Goal: Information Seeking & Learning: Learn about a topic

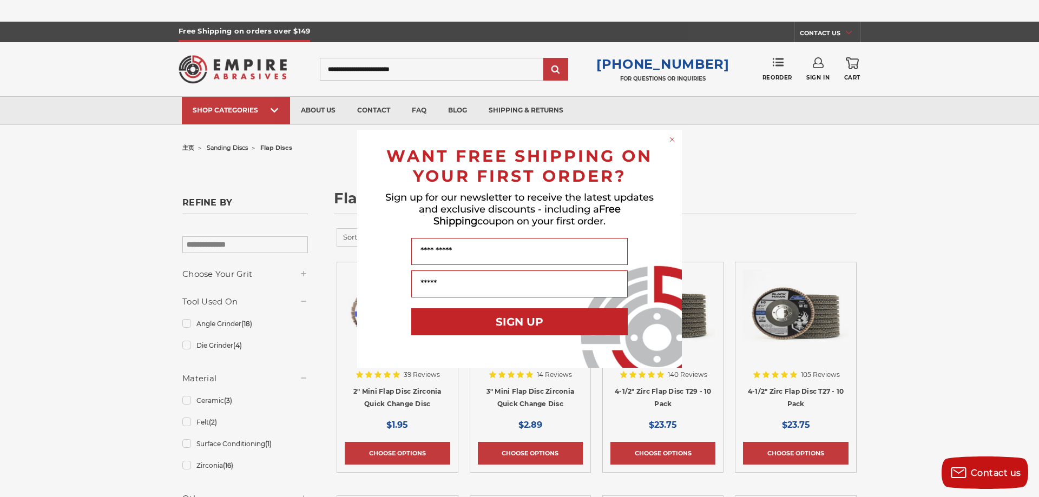
click at [683, 138] on div "Close dialog WANT FREE SHIPPING ON YOUR FIRST ORDER? Sign up for our newsletter…" at bounding box center [519, 249] width 346 height 238
click at [674, 138] on icon "Close dialog" at bounding box center [672, 139] width 11 height 11
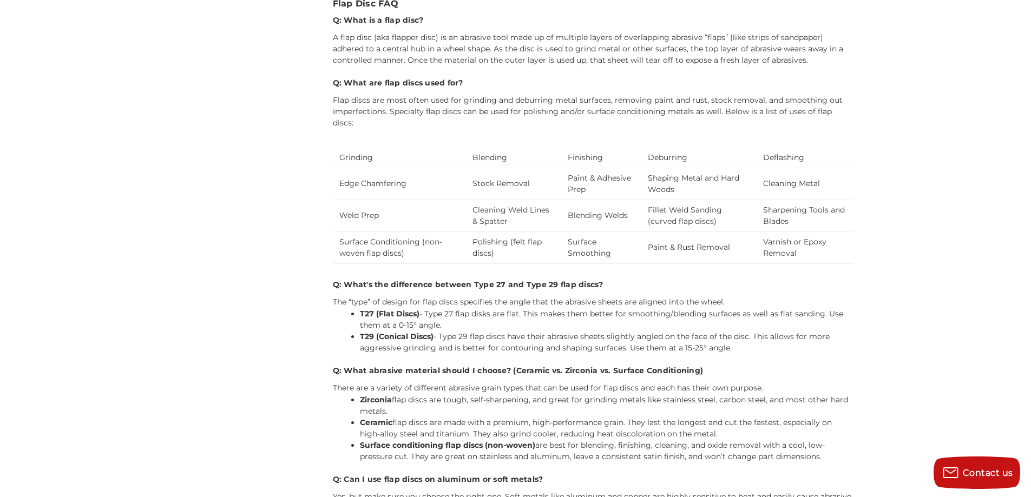
scroll to position [2869, 0]
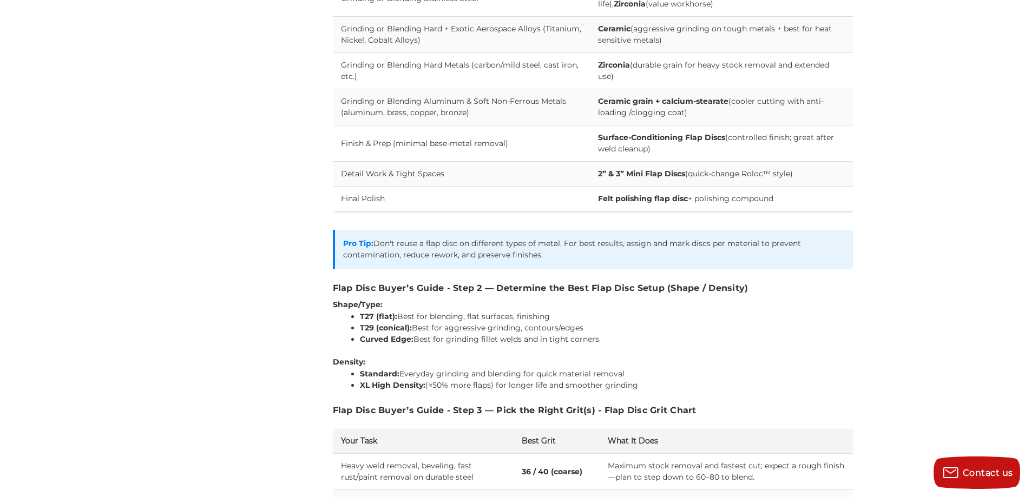
scroll to position [1570, 0]
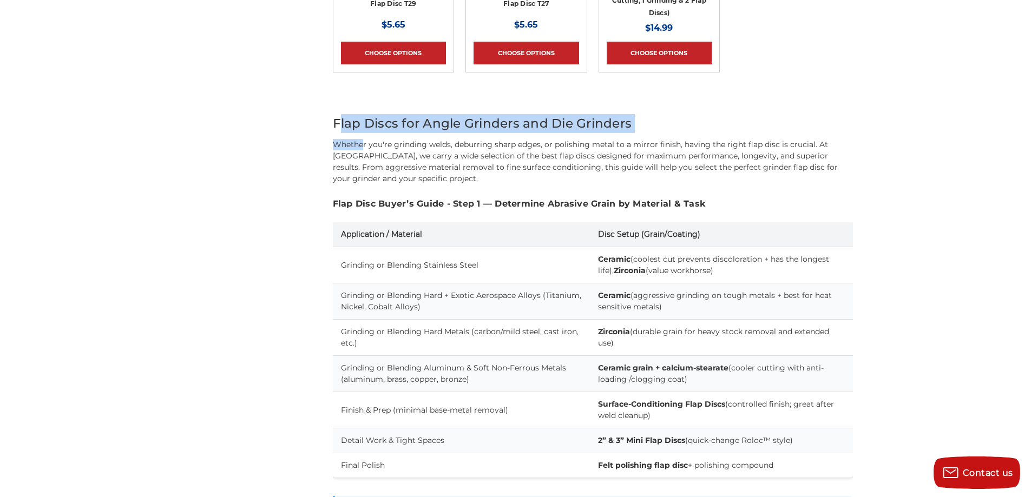
drag, startPoint x: 339, startPoint y: 123, endPoint x: 365, endPoint y: 147, distance: 35.6
click at [361, 141] on p "Whether you're grinding welds, deburring sharp edges, or polishing metal to a m…" at bounding box center [593, 161] width 520 height 45
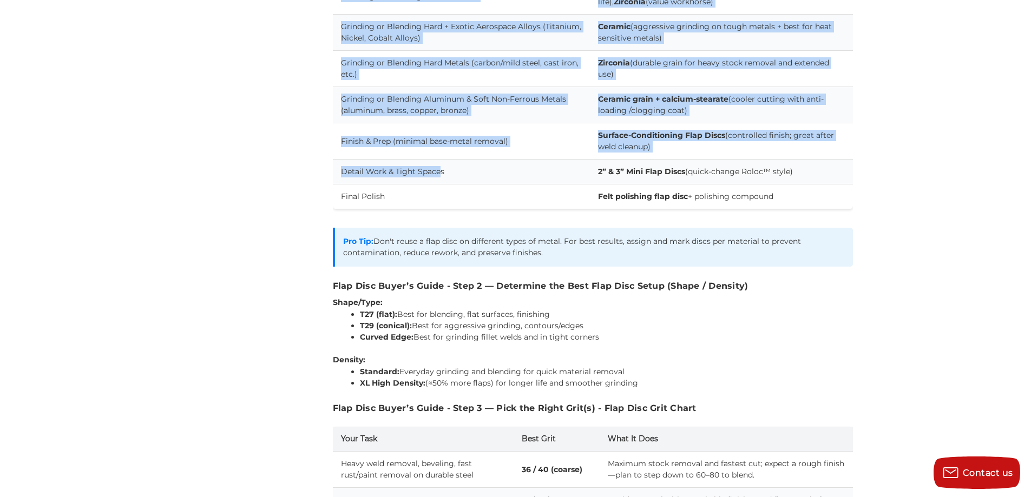
scroll to position [1948, 0]
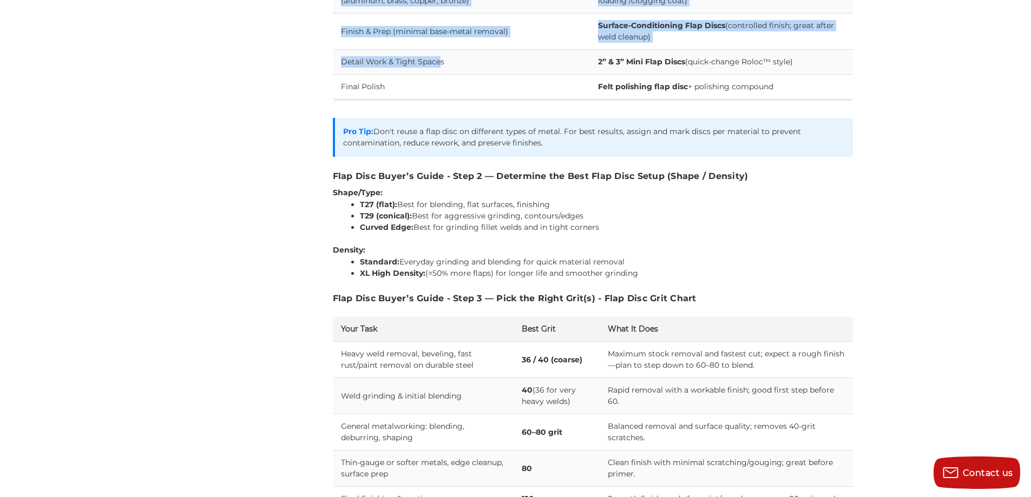
drag, startPoint x: 330, startPoint y: 125, endPoint x: 694, endPoint y: 277, distance: 394.5
copy div "Lore Ipsum dol Sitam Consecte adi Eli Seddoeiu Tempori utl'et dolorema aliqu, e…"
click at [762, 245] on p "Density:" at bounding box center [593, 250] width 520 height 11
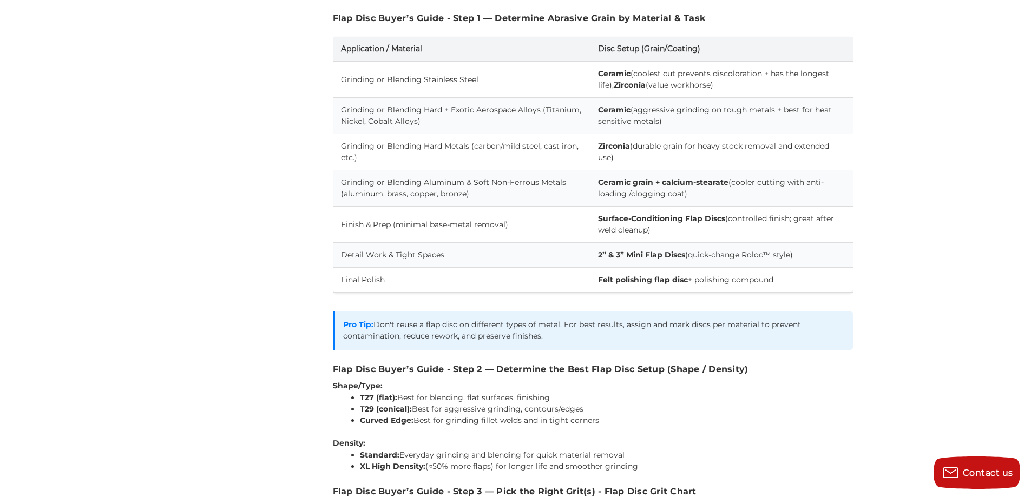
scroll to position [1678, 0]
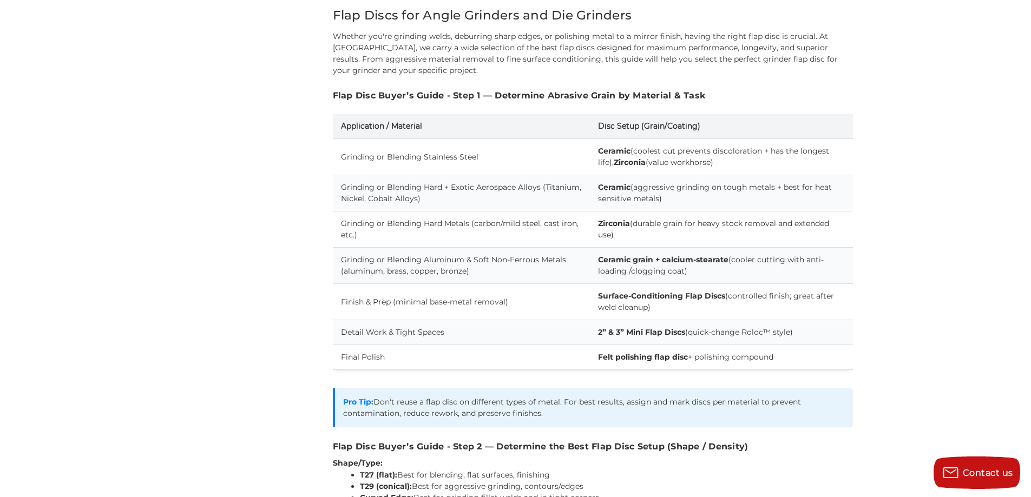
click at [471, 233] on td "Grinding or Blending Hard Metals (carbon/mild steel, cast iron, etc.)" at bounding box center [461, 230] width 257 height 36
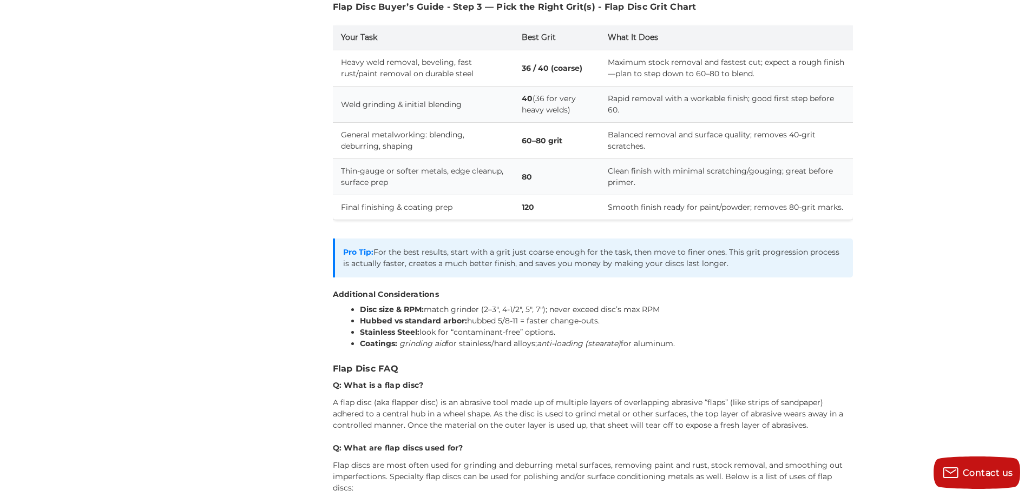
scroll to position [2263, 0]
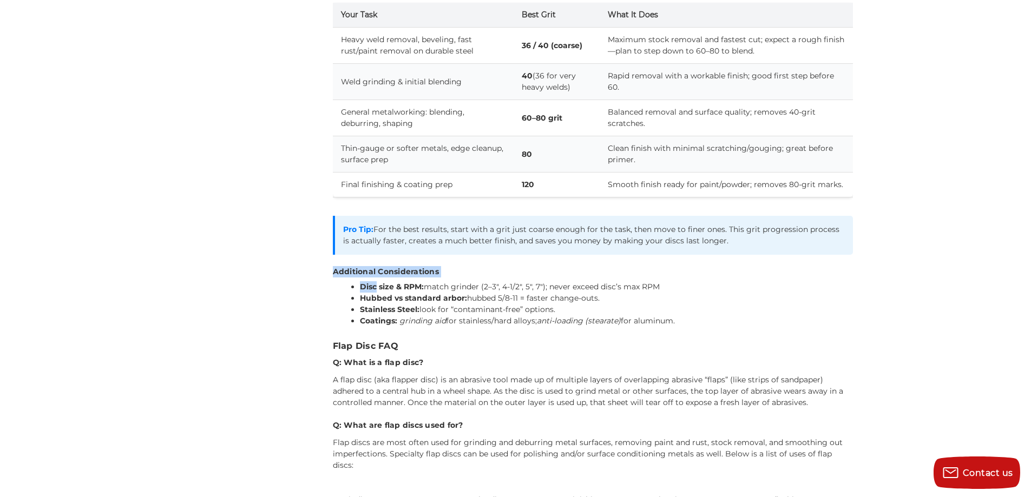
drag, startPoint x: 318, startPoint y: 273, endPoint x: 376, endPoint y: 282, distance: 59.1
click at [397, 305] on strong "Stainless Steel:" at bounding box center [390, 310] width 60 height 10
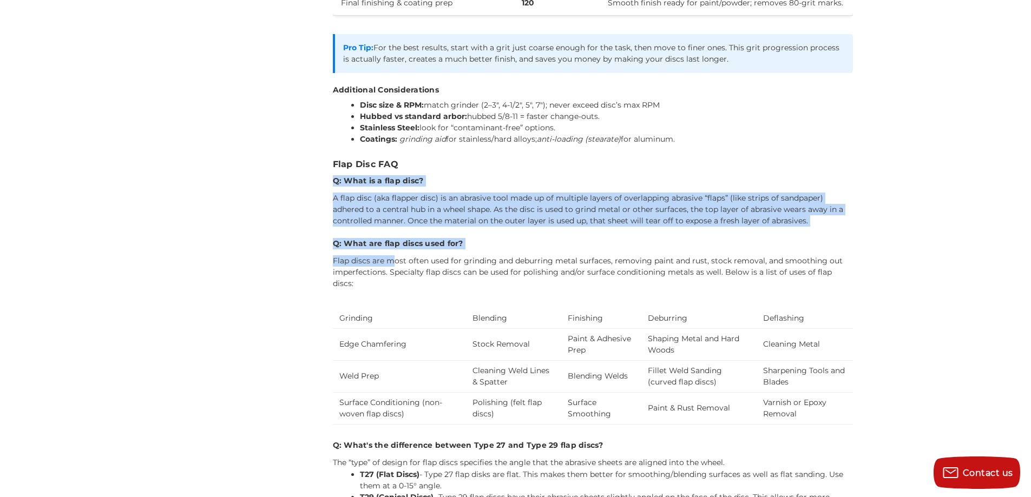
scroll to position [2533, 0]
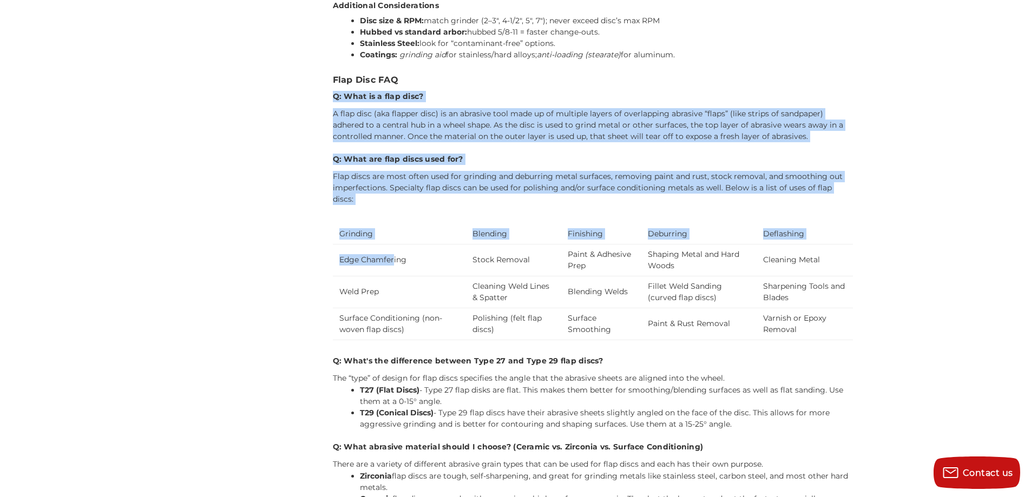
drag, startPoint x: 328, startPoint y: 244, endPoint x: 393, endPoint y: 258, distance: 67.1
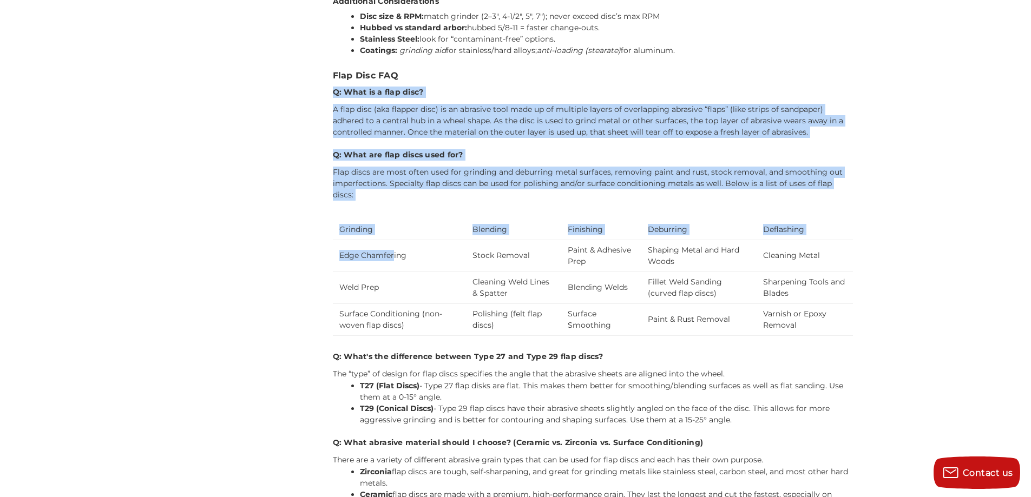
click at [358, 181] on p "Flap discs are most often used for grinding and deburring metal surfaces, remov…" at bounding box center [593, 184] width 520 height 34
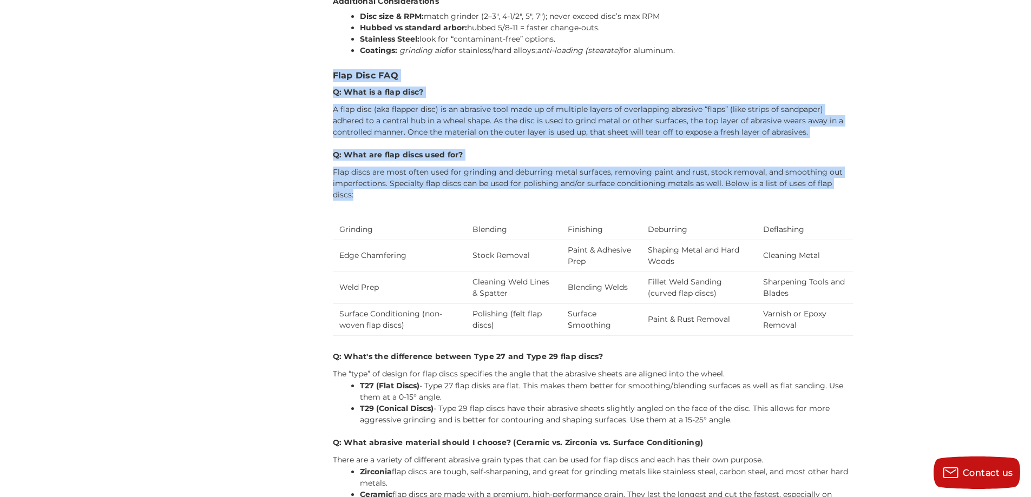
drag, startPoint x: 336, startPoint y: 74, endPoint x: 861, endPoint y: 178, distance: 535.7
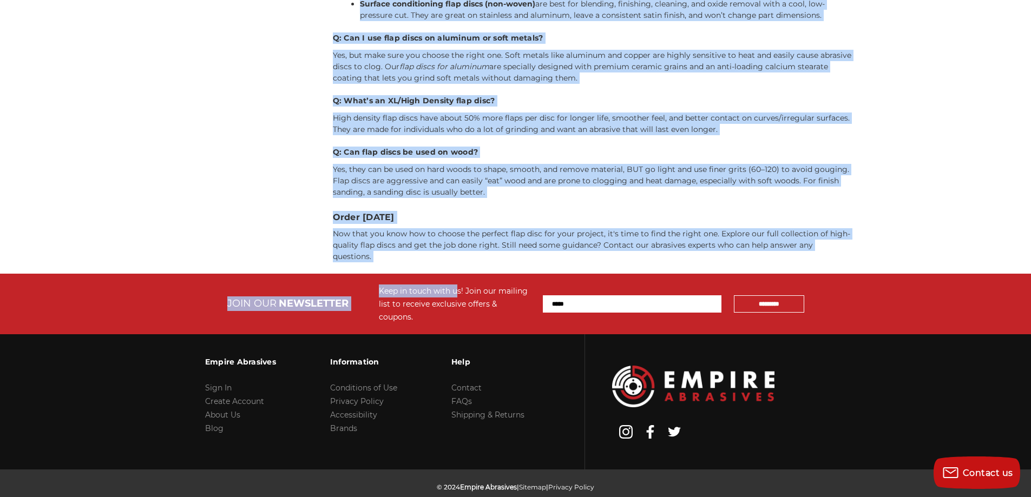
scroll to position [3054, 0]
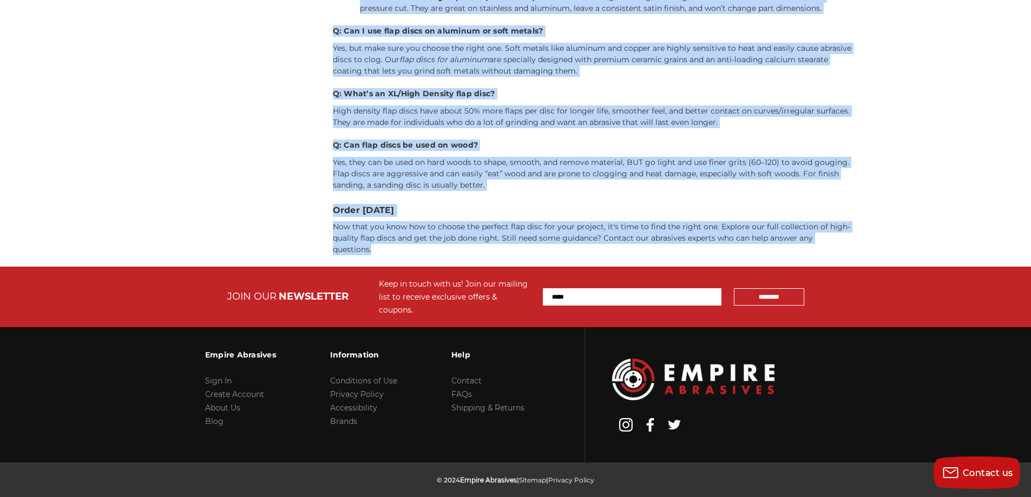
drag, startPoint x: 330, startPoint y: 185, endPoint x: 588, endPoint y: 246, distance: 265.2
copy div "Lore Ipsu DOL S: Amet co a elit sedd? E temp inci (utl etdolor magn) al en admi…"
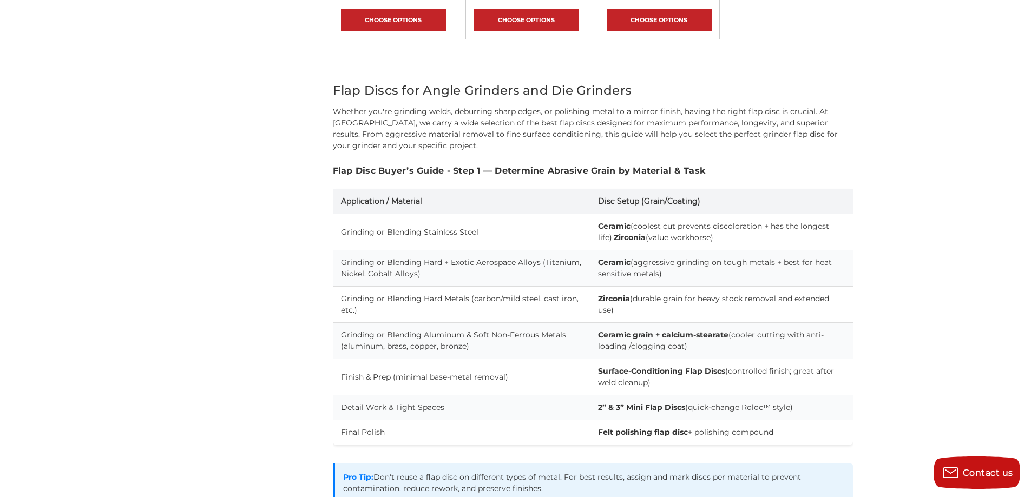
scroll to position [1485, 0]
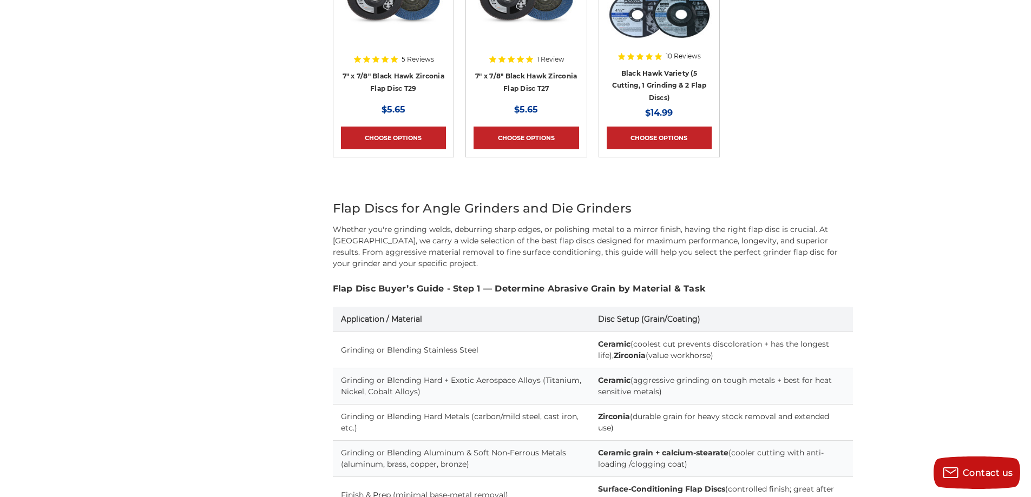
click at [393, 238] on p "Whether you're grinding welds, deburring sharp edges, or polishing metal to a m…" at bounding box center [593, 246] width 520 height 45
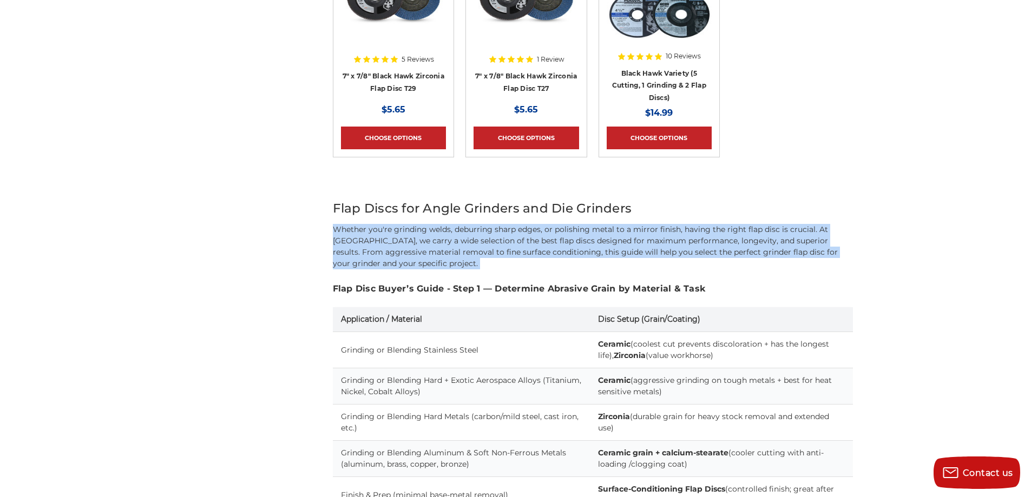
click at [393, 238] on p "Whether you're grinding welds, deburring sharp edges, or polishing metal to a m…" at bounding box center [593, 246] width 520 height 45
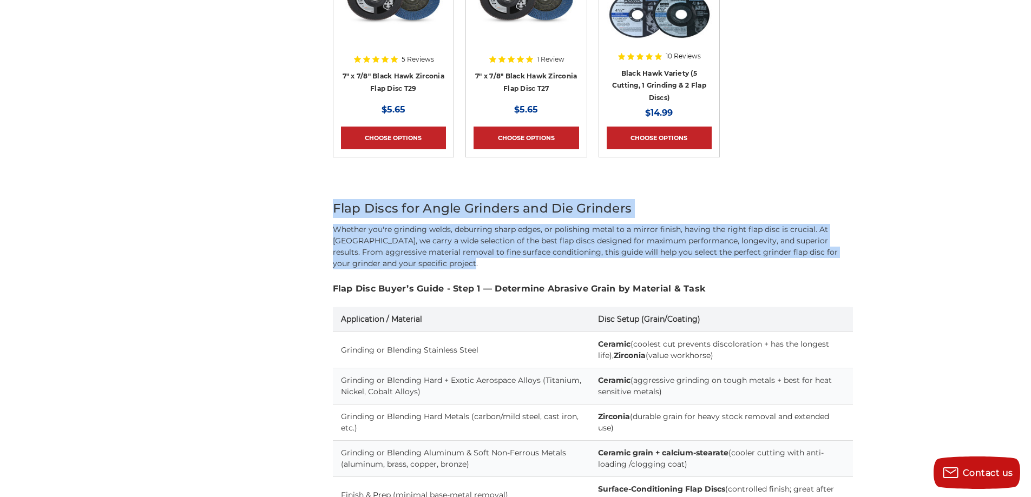
drag, startPoint x: 337, startPoint y: 213, endPoint x: 449, endPoint y: 258, distance: 121.4
click at [449, 258] on main "**********" at bounding box center [592, 290] width 531 height 3093
copy div "Flap Discs for Angle Grinders and Die Grinders Whether you're grinding welds, d…"
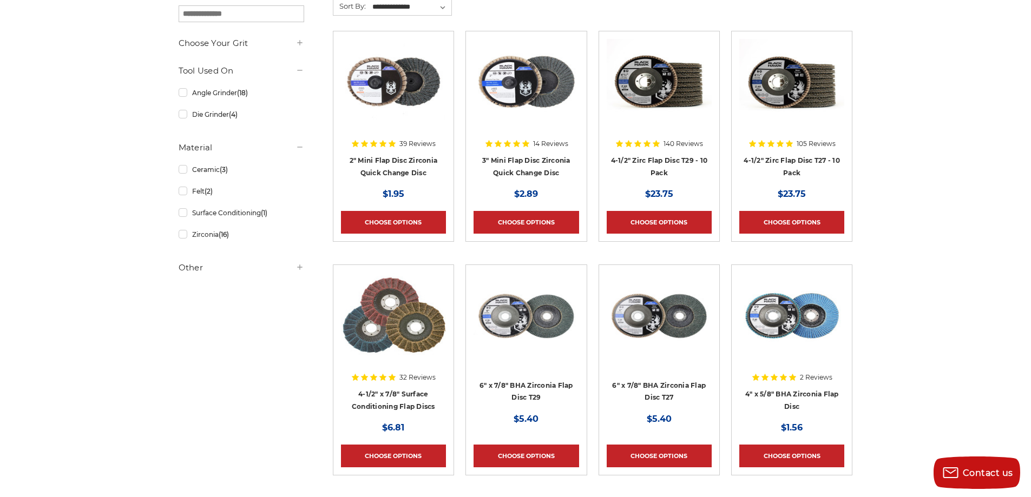
scroll to position [132, 0]
